Goal: Task Accomplishment & Management: Complete application form

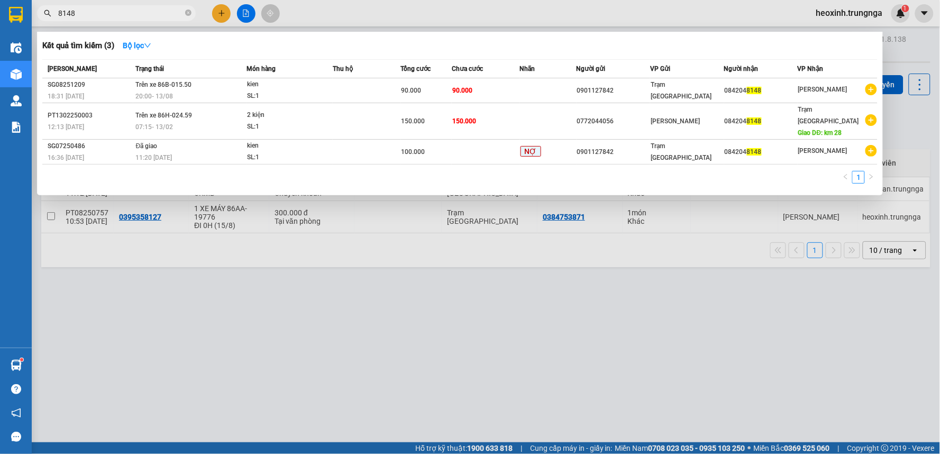
click at [834, 11] on div at bounding box center [470, 227] width 940 height 454
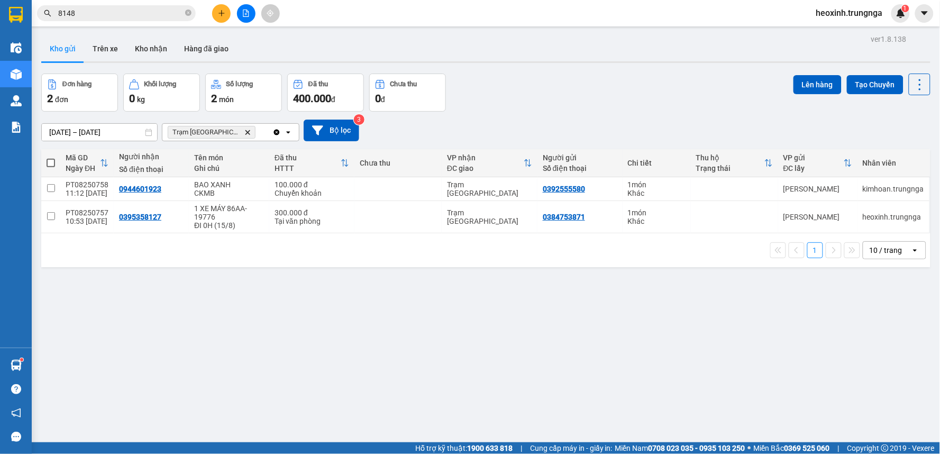
click at [832, 12] on span "heoxinh.trungnga" at bounding box center [849, 12] width 84 height 13
click at [815, 31] on icon "login" at bounding box center [816, 33] width 6 height 6
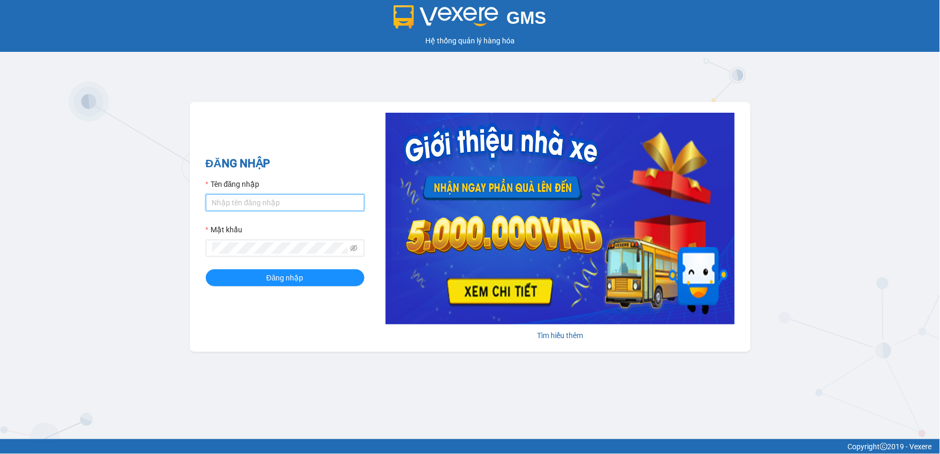
click at [242, 200] on input "Tên đăng nhập" at bounding box center [285, 202] width 159 height 17
type input "ngoctram.trungnga"
click at [206, 269] on button "Đăng nhập" at bounding box center [285, 277] width 159 height 17
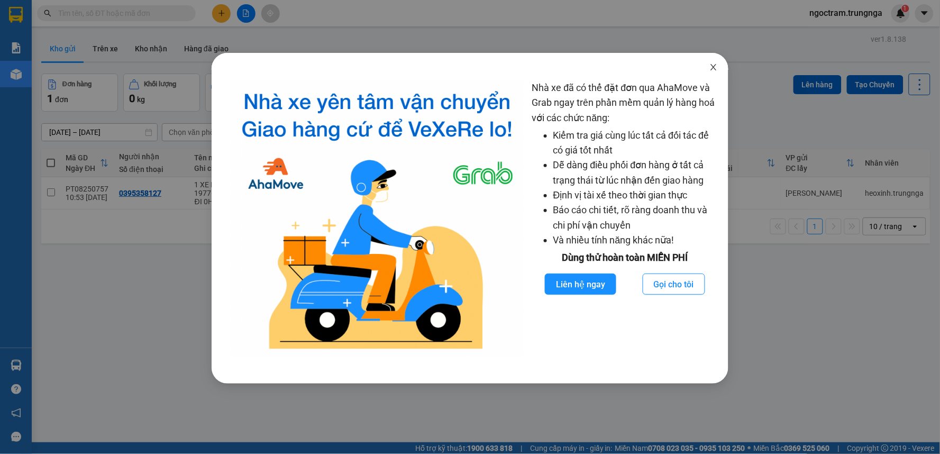
click at [714, 67] on icon "close" at bounding box center [714, 67] width 6 height 6
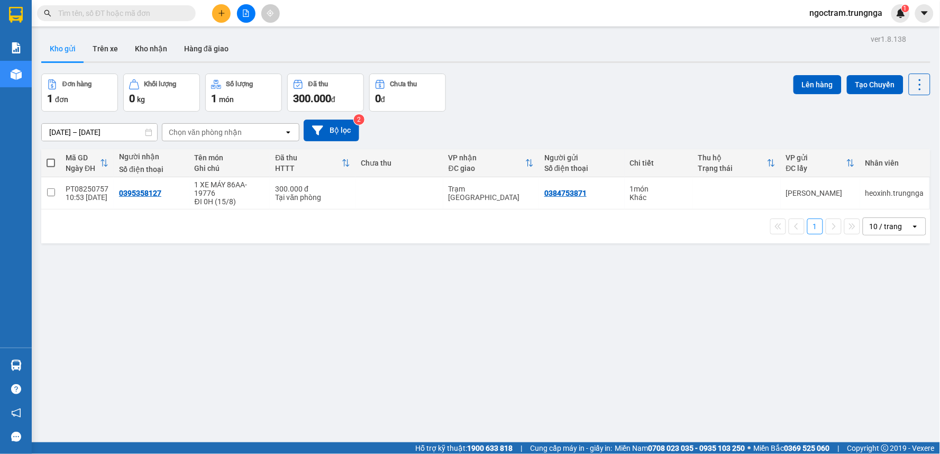
click at [144, 20] on span at bounding box center [116, 13] width 159 height 16
click at [145, 13] on input "text" at bounding box center [120, 13] width 125 height 12
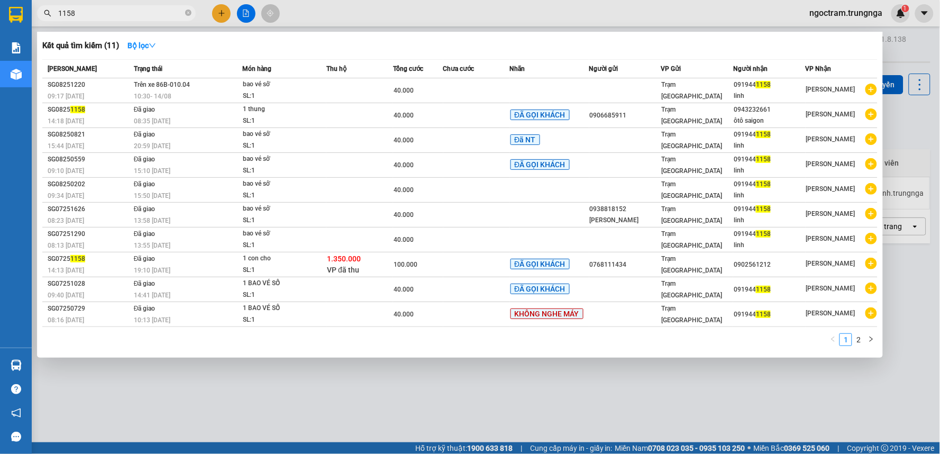
type input "1158"
click at [224, 9] on div at bounding box center [470, 227] width 940 height 454
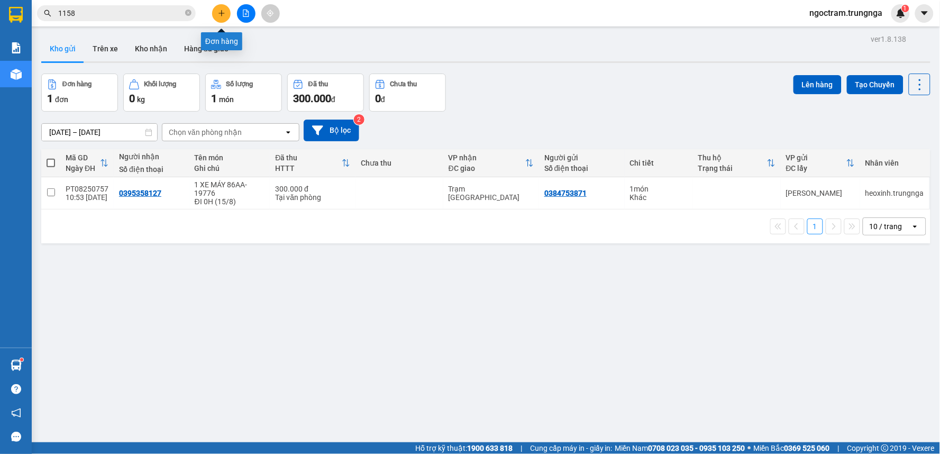
click at [215, 14] on button at bounding box center [221, 13] width 19 height 19
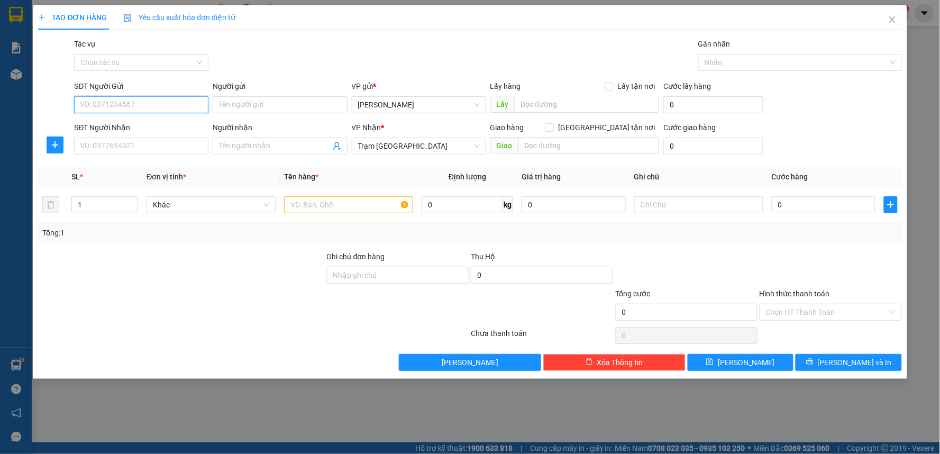
click at [150, 103] on input "SĐT Người Gửi" at bounding box center [141, 104] width 134 height 17
type input "0915152722"
click at [146, 140] on input "SĐT Người Nhận" at bounding box center [141, 145] width 134 height 17
type input "0921202674"
click at [316, 205] on input "text" at bounding box center [348, 204] width 129 height 17
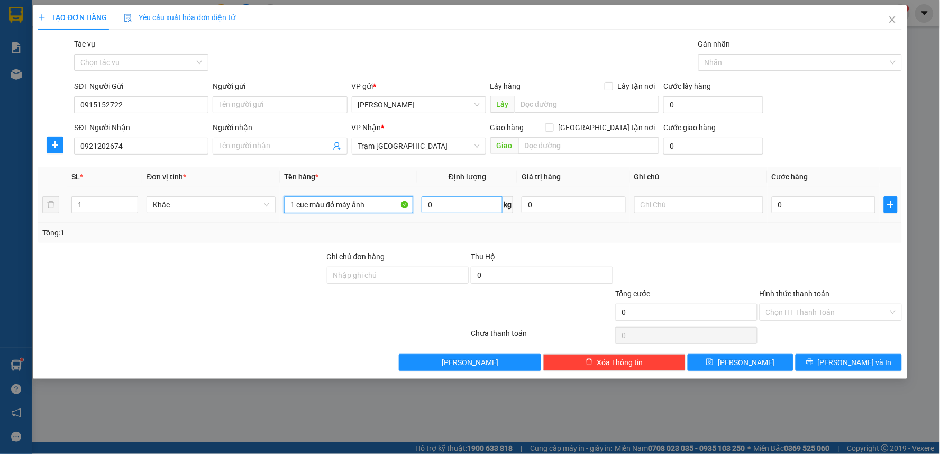
type input "1 cục màu đỏ máy ảnh"
click at [470, 207] on input "0" at bounding box center [461, 204] width 81 height 17
click at [620, 246] on div "Transit Pickup Surcharge Ids Transit Deliver Surcharge Ids Transit Deliver Surc…" at bounding box center [469, 204] width 863 height 333
click at [789, 203] on input "0" at bounding box center [823, 204] width 104 height 17
type input "3"
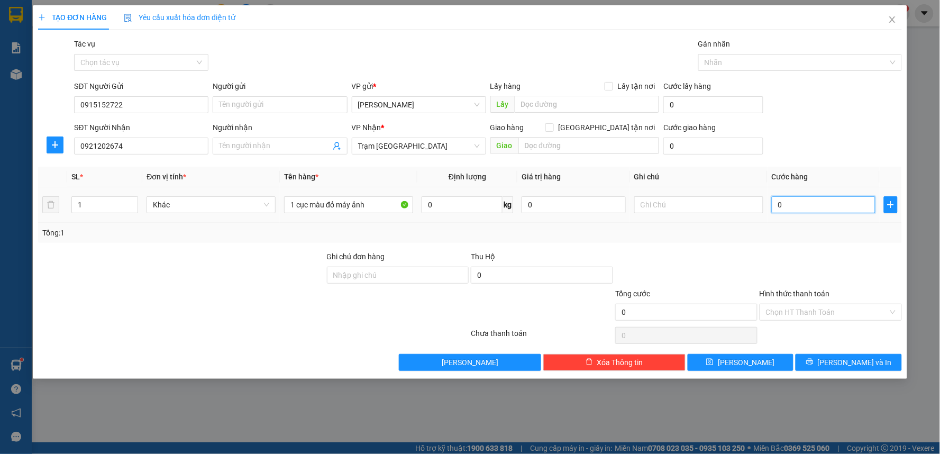
type input "3"
type input "0"
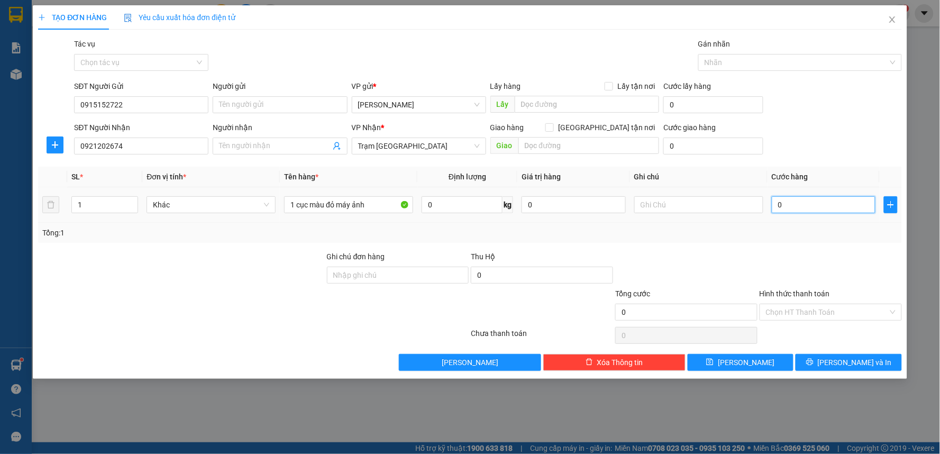
type input "05"
type input "5"
type input "050"
type input "50"
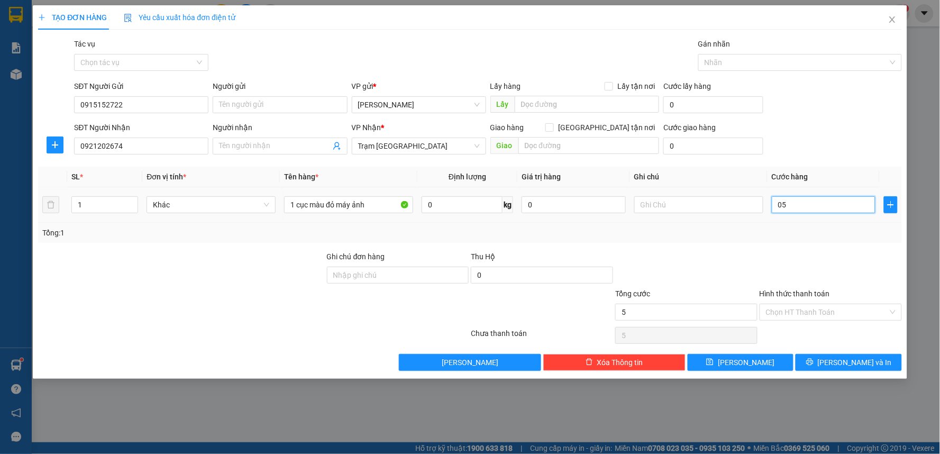
type input "50"
drag, startPoint x: 788, startPoint y: 204, endPoint x: 781, endPoint y: 214, distance: 12.2
click at [781, 214] on div "050" at bounding box center [823, 204] width 104 height 21
type input "00"
type input "0"
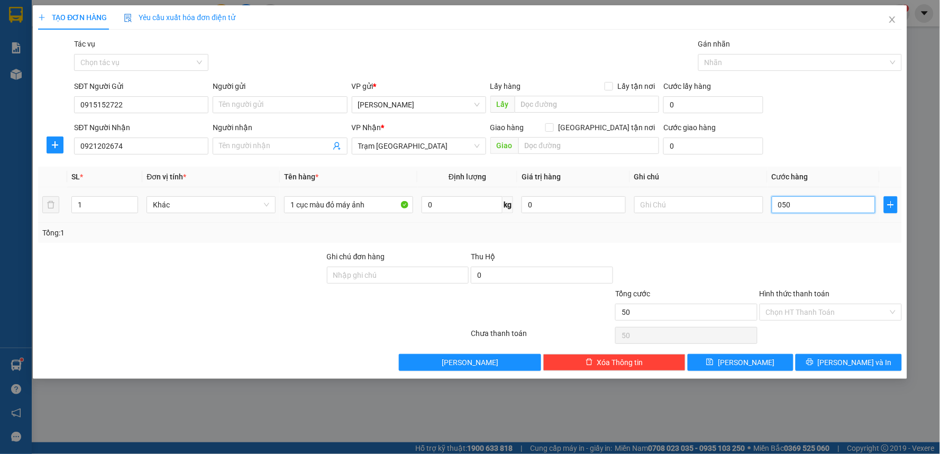
type input "0"
type input "50"
click at [808, 204] on input "50" at bounding box center [823, 204] width 104 height 17
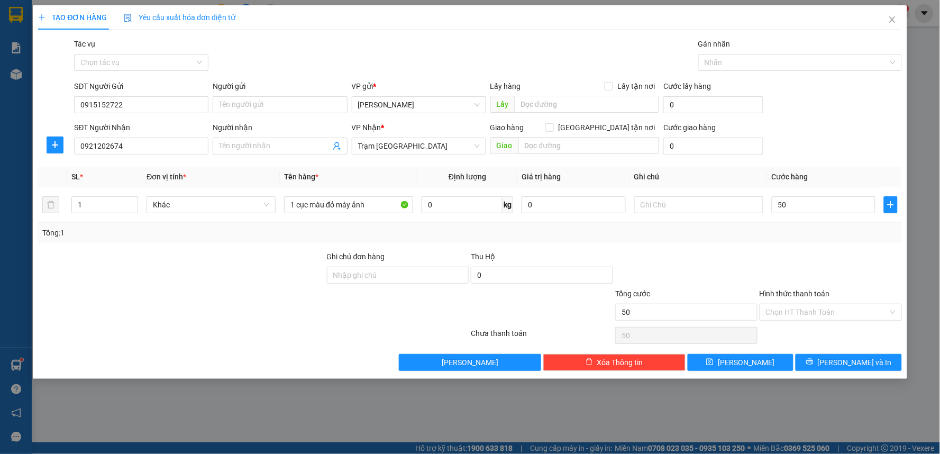
type input "50.000"
click at [784, 261] on div at bounding box center [830, 269] width 144 height 37
click at [451, 273] on input "Ghi chú đơn hàng" at bounding box center [398, 274] width 142 height 17
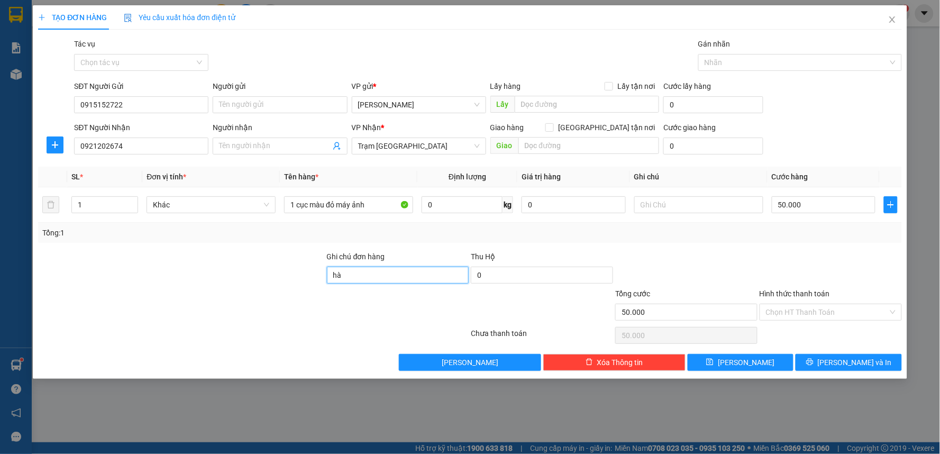
type input "h"
type input "máy ảnh dễ vỡ"
click at [826, 361] on button "[PERSON_NAME] và In" at bounding box center [848, 362] width 106 height 17
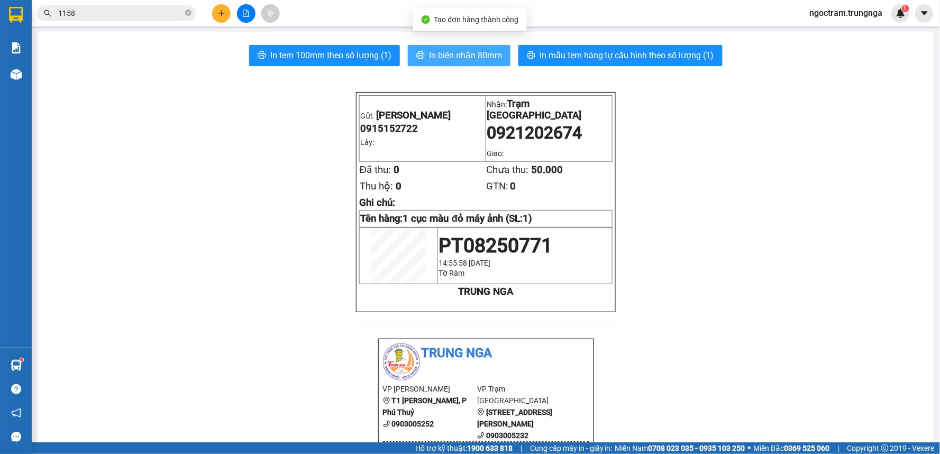
click at [435, 53] on span "In biên nhận 80mm" at bounding box center [465, 55] width 73 height 13
click at [79, 18] on input "1158" at bounding box center [120, 13] width 125 height 12
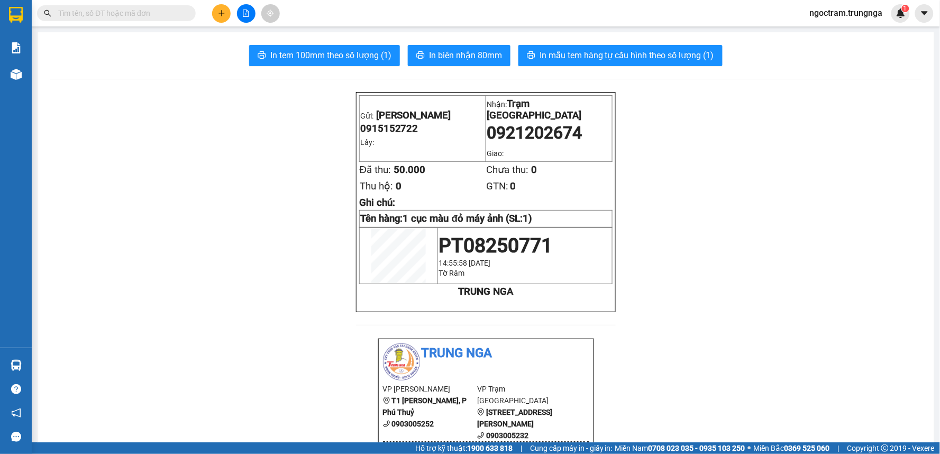
click at [113, 13] on input "text" at bounding box center [120, 13] width 125 height 12
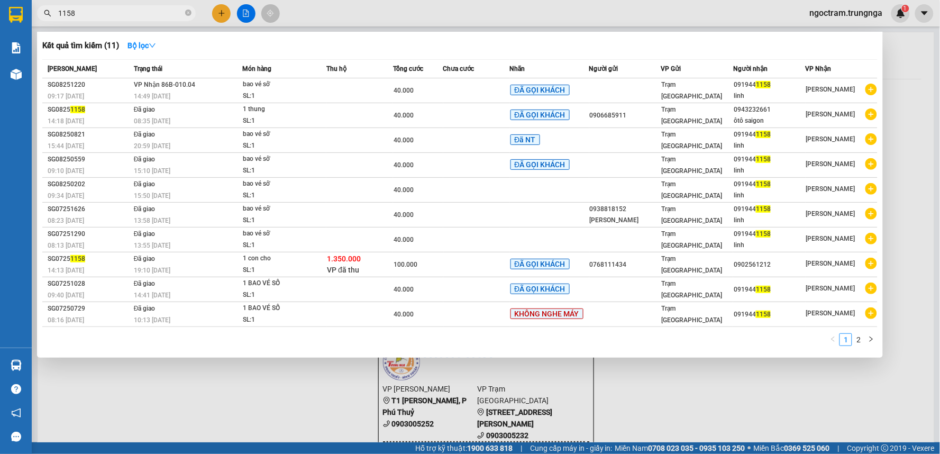
type input "1158"
click at [325, 410] on div at bounding box center [470, 227] width 940 height 454
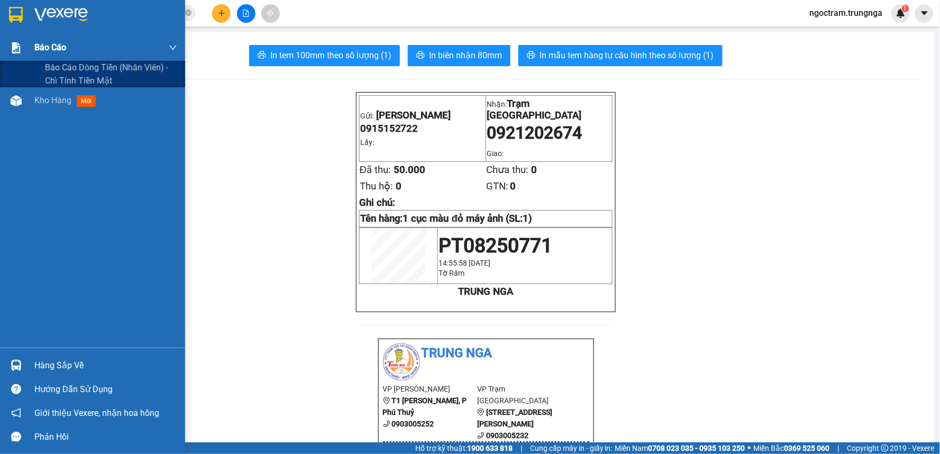
click at [11, 48] on img at bounding box center [16, 47] width 11 height 11
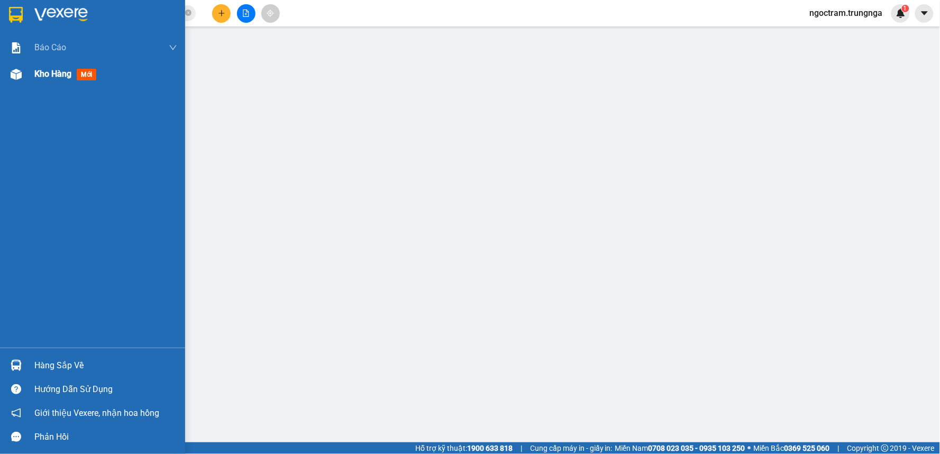
click at [53, 67] on div "Kho hàng mới" at bounding box center [67, 73] width 66 height 13
